Goal: Information Seeking & Learning: Learn about a topic

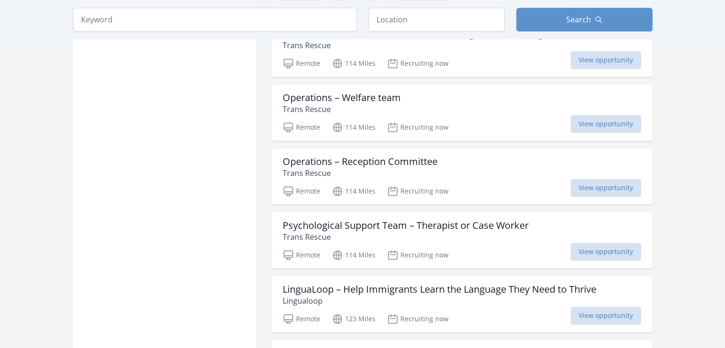
scroll to position [950, 0]
click at [571, 185] on span "View opportunity" at bounding box center [606, 188] width 71 height 18
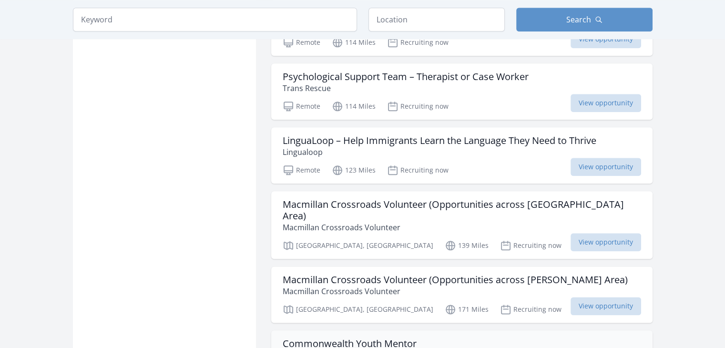
scroll to position [1098, 0]
click at [590, 163] on span "View opportunity" at bounding box center [606, 167] width 71 height 18
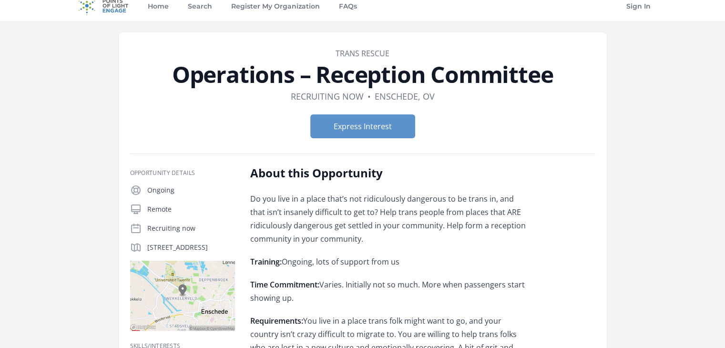
scroll to position [10, 0]
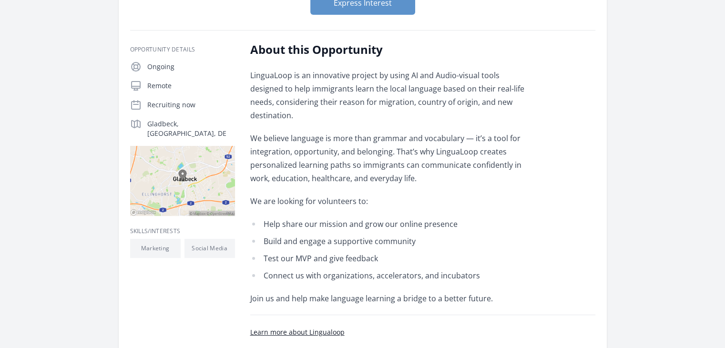
scroll to position [158, 0]
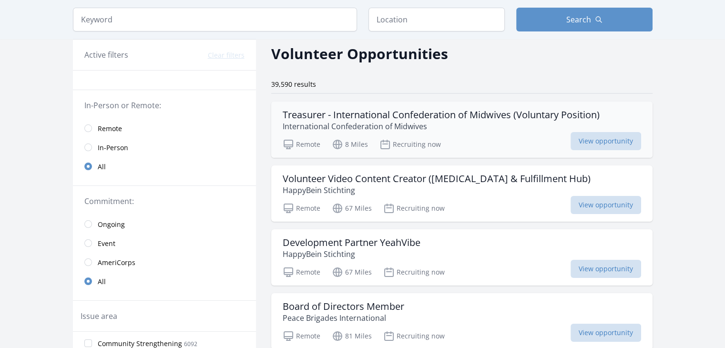
scroll to position [39, 0]
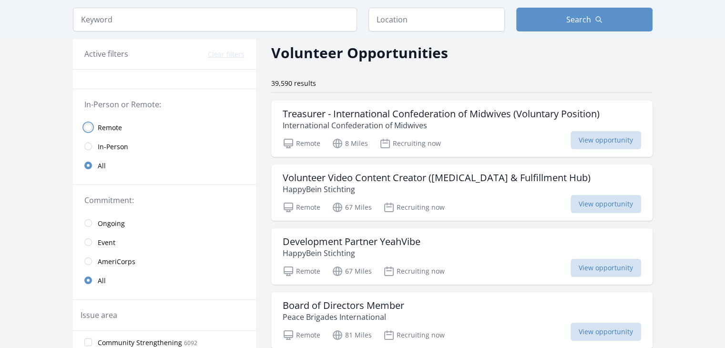
click at [89, 126] on input "radio" at bounding box center [88, 127] width 8 height 8
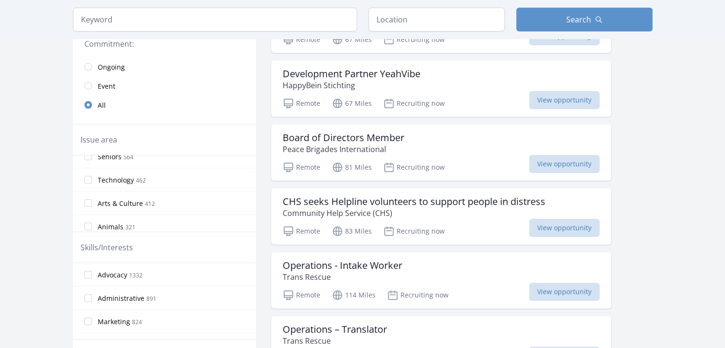
scroll to position [128, 0]
click at [91, 201] on input "Arts & Culture 412" at bounding box center [88, 203] width 8 height 8
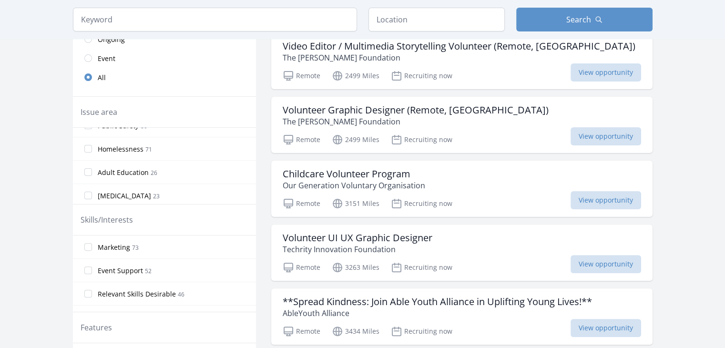
scroll to position [238, 0]
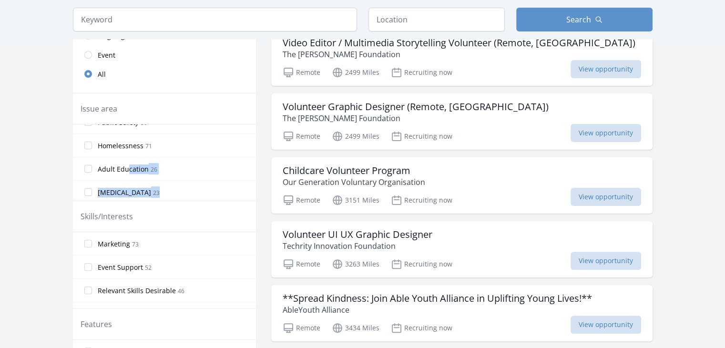
drag, startPoint x: 158, startPoint y: 200, endPoint x: 129, endPoint y: 164, distance: 46.0
click at [90, 184] on input "Homelessness 71" at bounding box center [88, 187] width 8 height 8
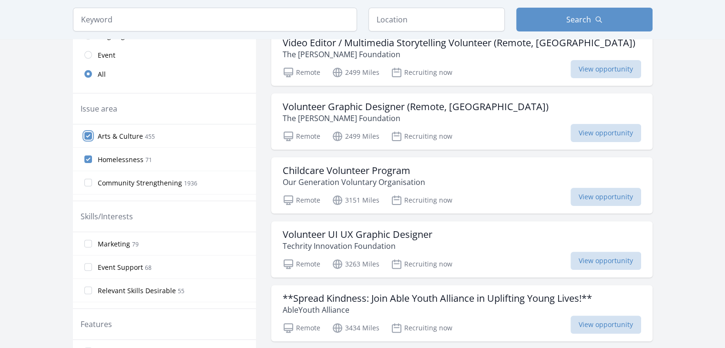
click at [88, 135] on input "Arts & Culture 455" at bounding box center [88, 136] width 8 height 8
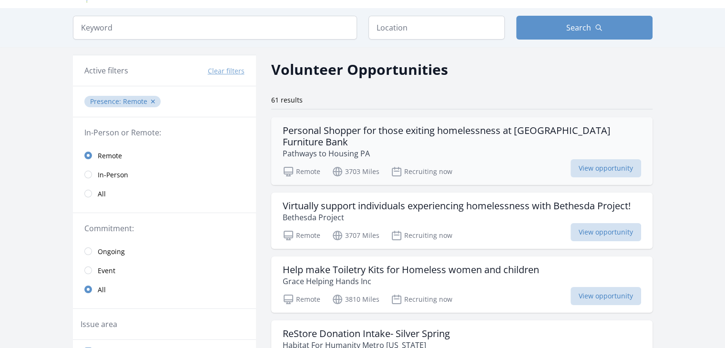
scroll to position [23, 0]
click at [359, 131] on h3 "Personal Shopper for those exiting homelessness at Philadelphia Furniture Bank" at bounding box center [462, 135] width 358 height 23
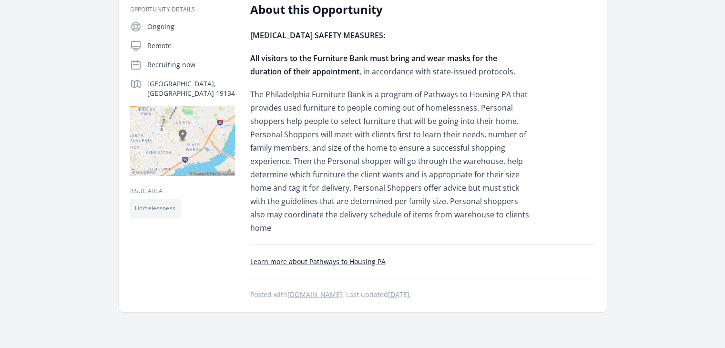
scroll to position [232, 0]
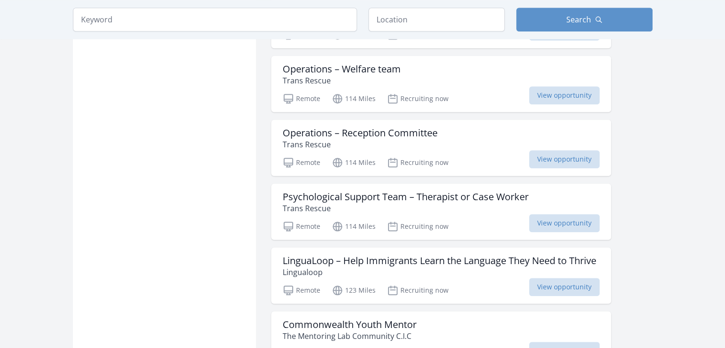
scroll to position [947, 0]
